Goal: Find specific page/section

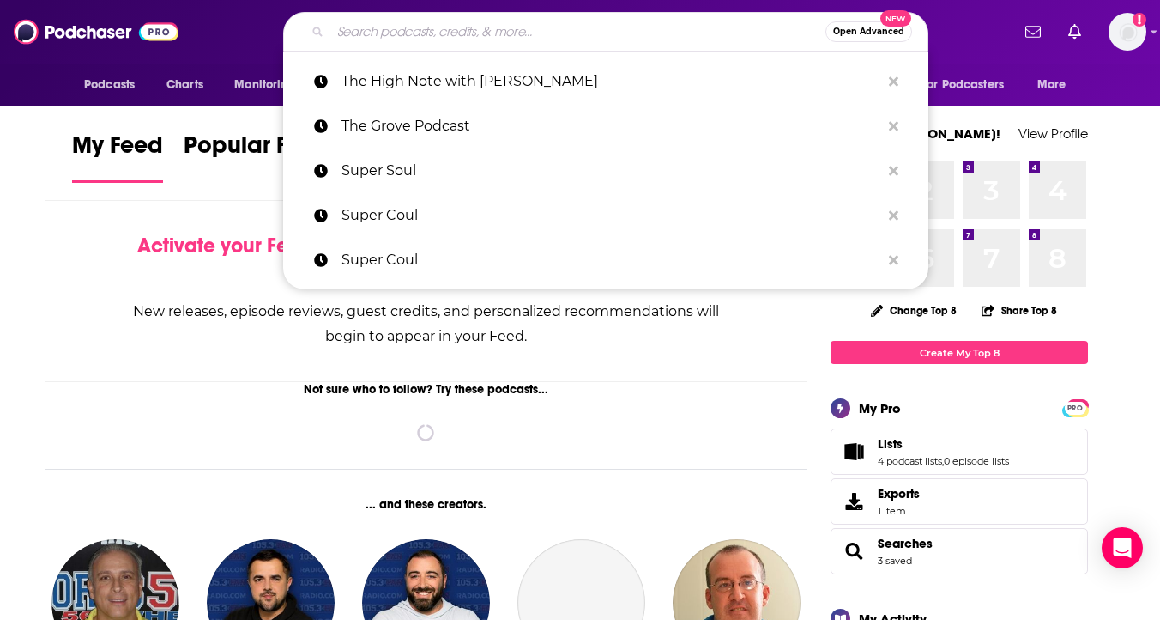
click at [571, 30] on input "Search podcasts, credits, & more..." at bounding box center [577, 31] width 495 height 27
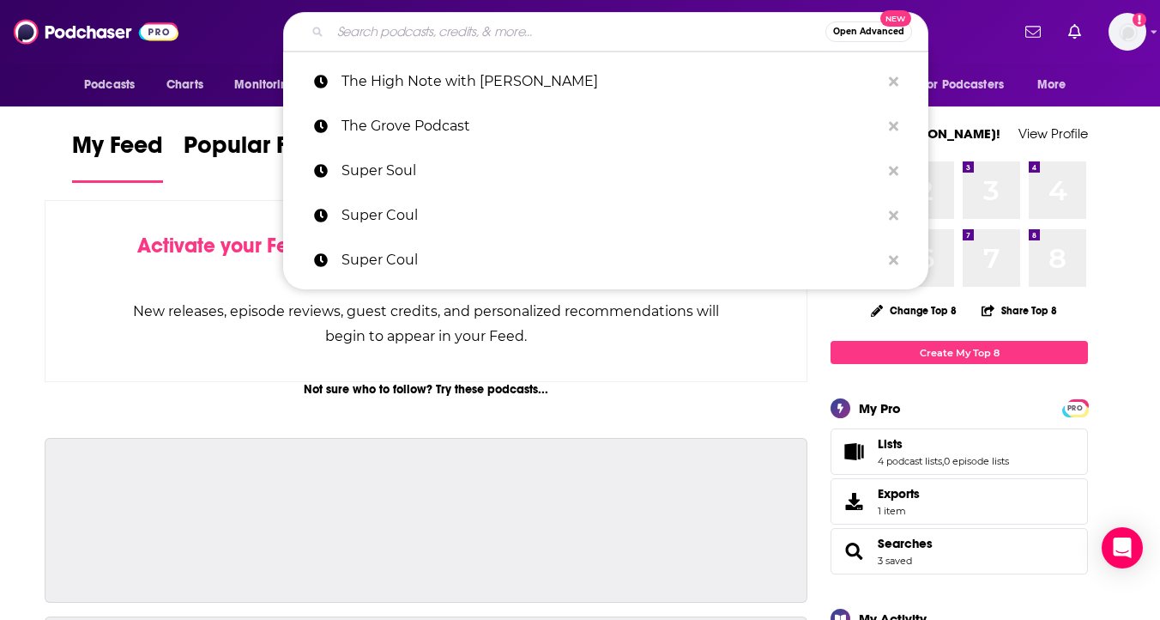
paste input "The [PERSON_NAME] Podcast"
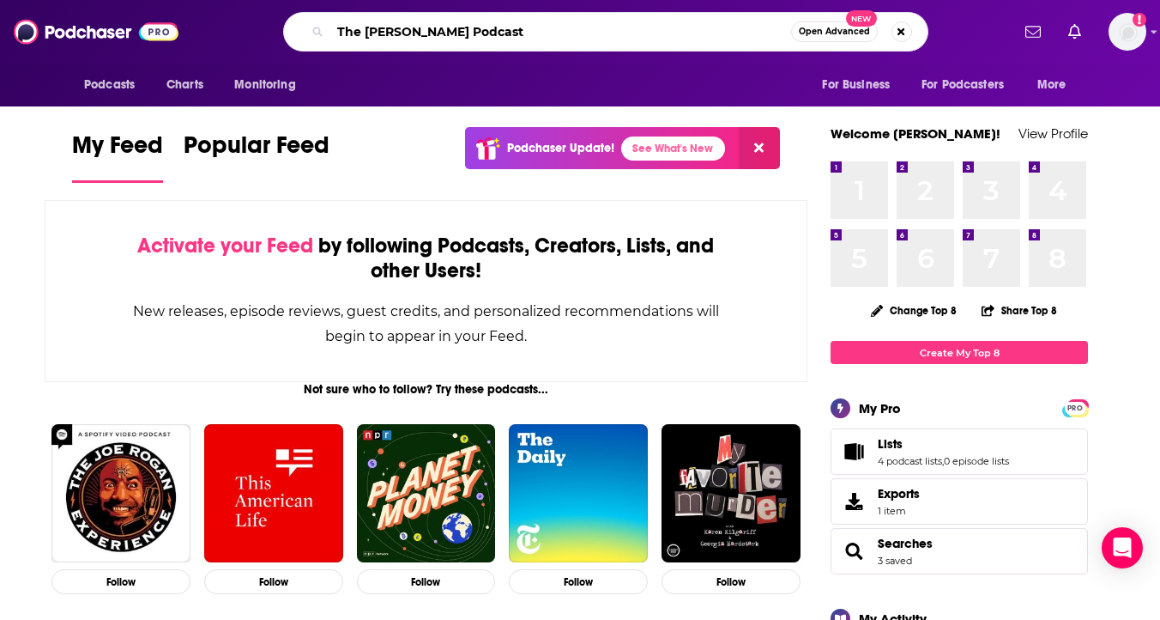
type input "The [PERSON_NAME] Podcast"
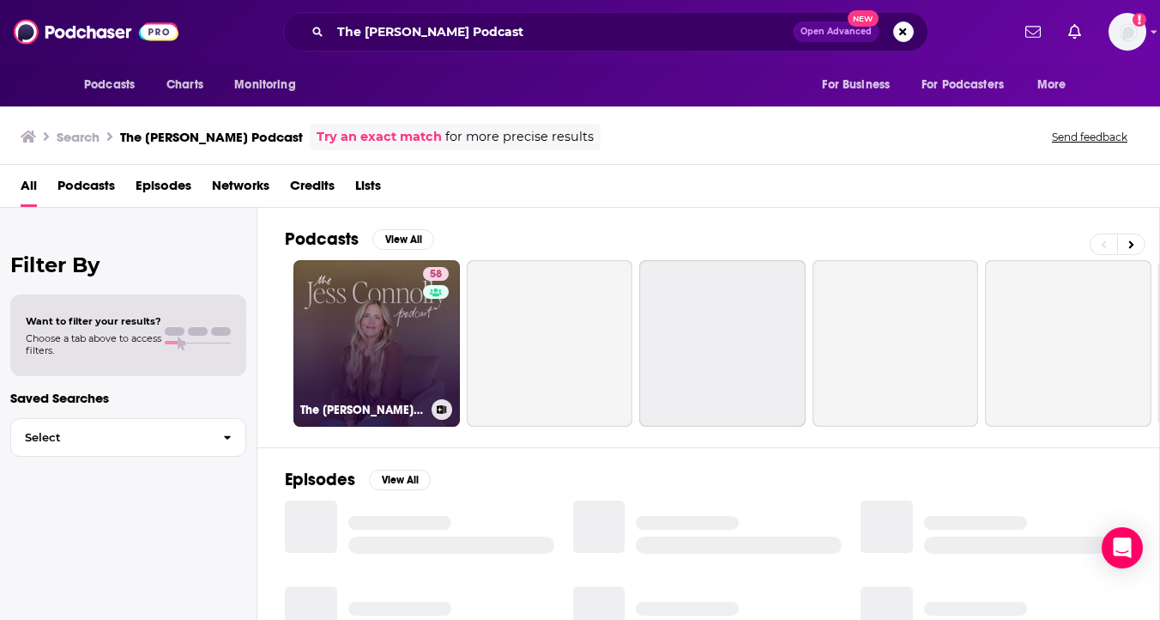
click at [378, 298] on link "58 The [PERSON_NAME] Podcast" at bounding box center [377, 343] width 166 height 166
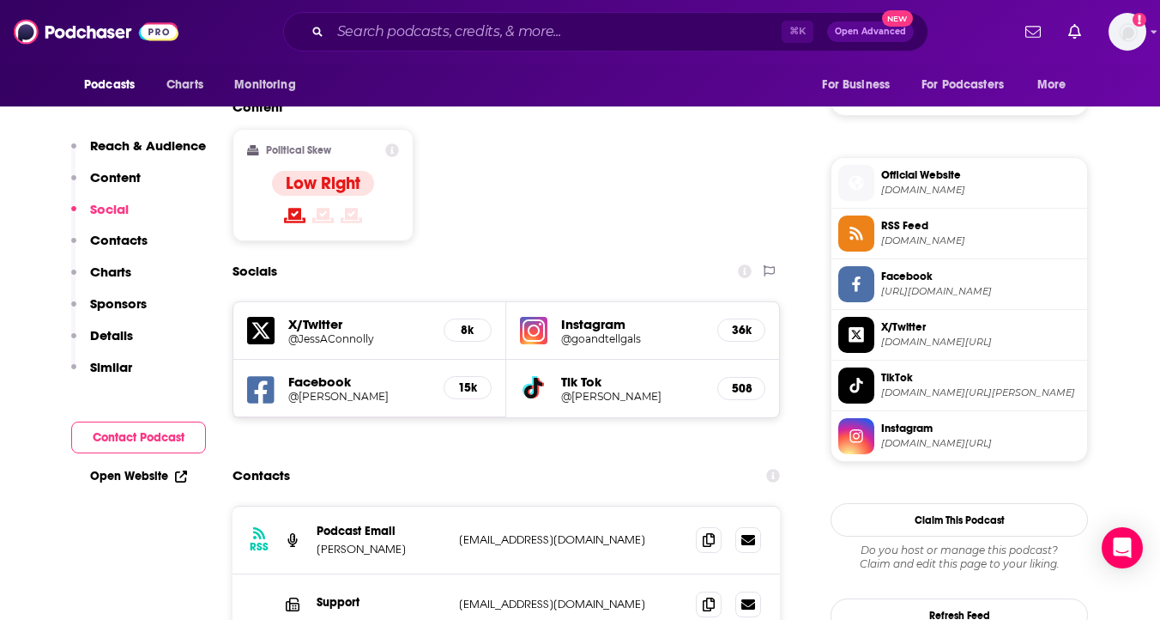
scroll to position [1330, 0]
